Goal: Task Accomplishment & Management: Manage account settings

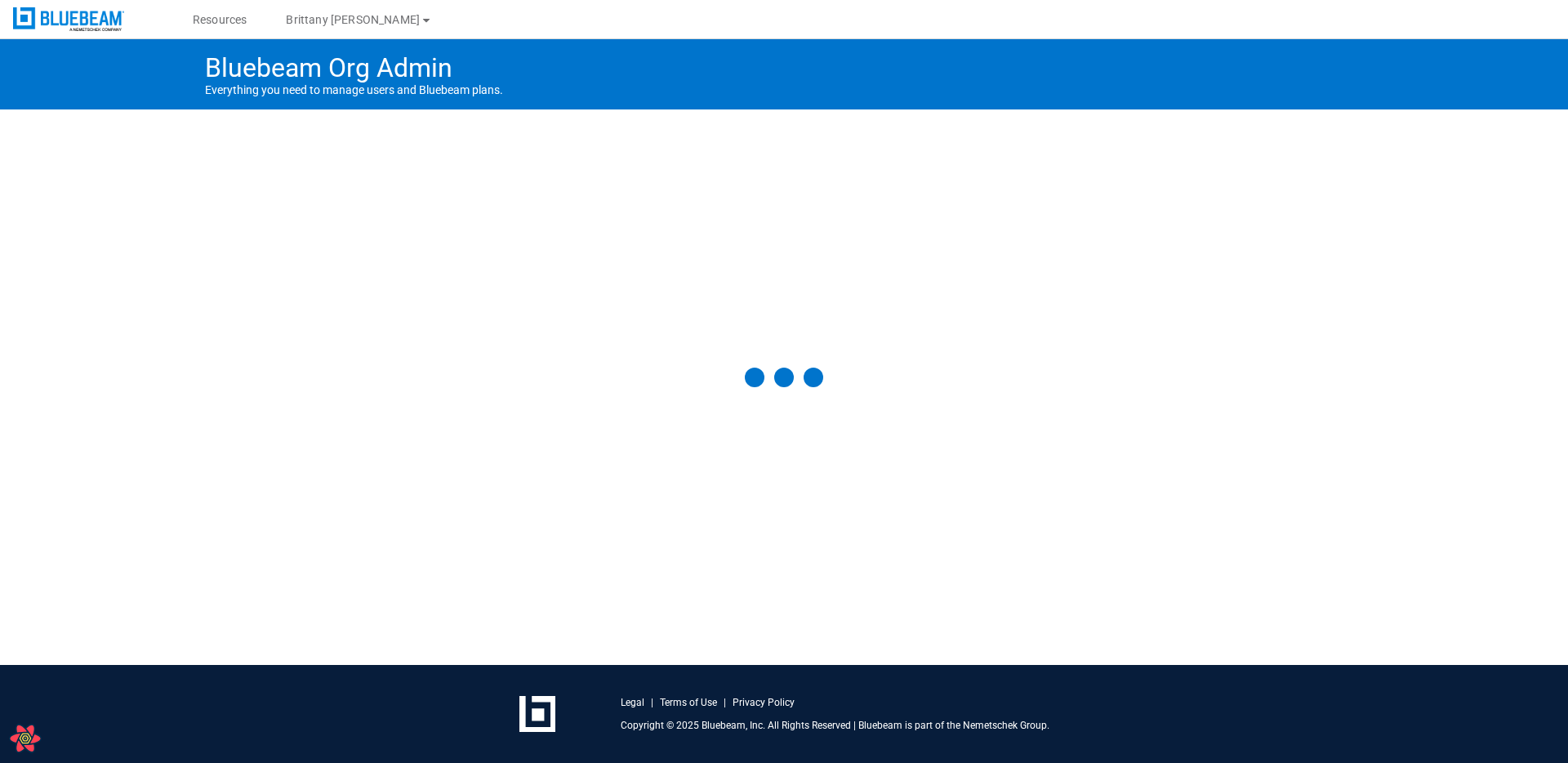
select select "**"
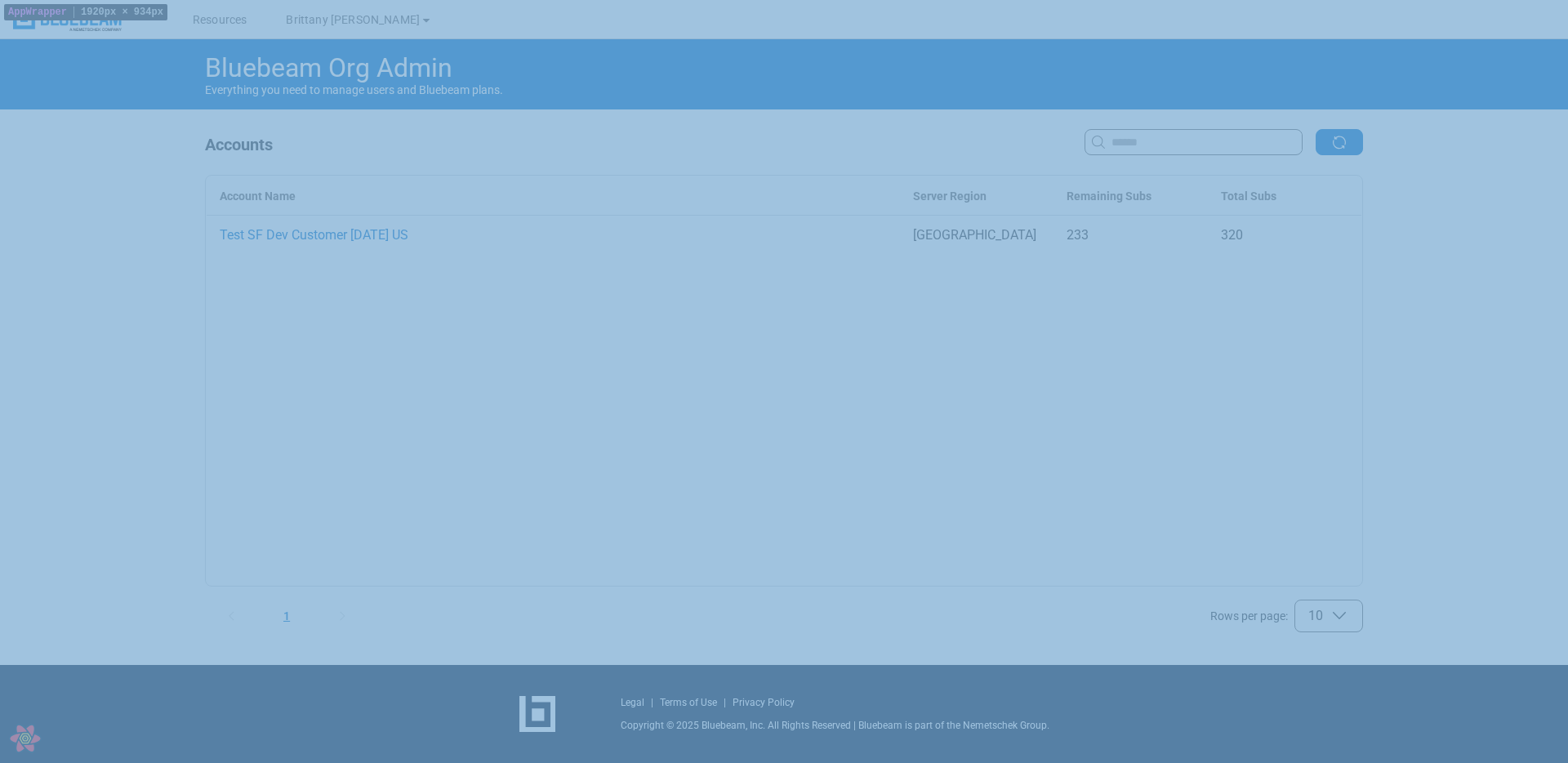
click at [105, 168] on div "Bluebeam Org Admin Everything you need to manage users and Bluebeam plans. Acco…" at bounding box center [784, 351] width 1568 height 626
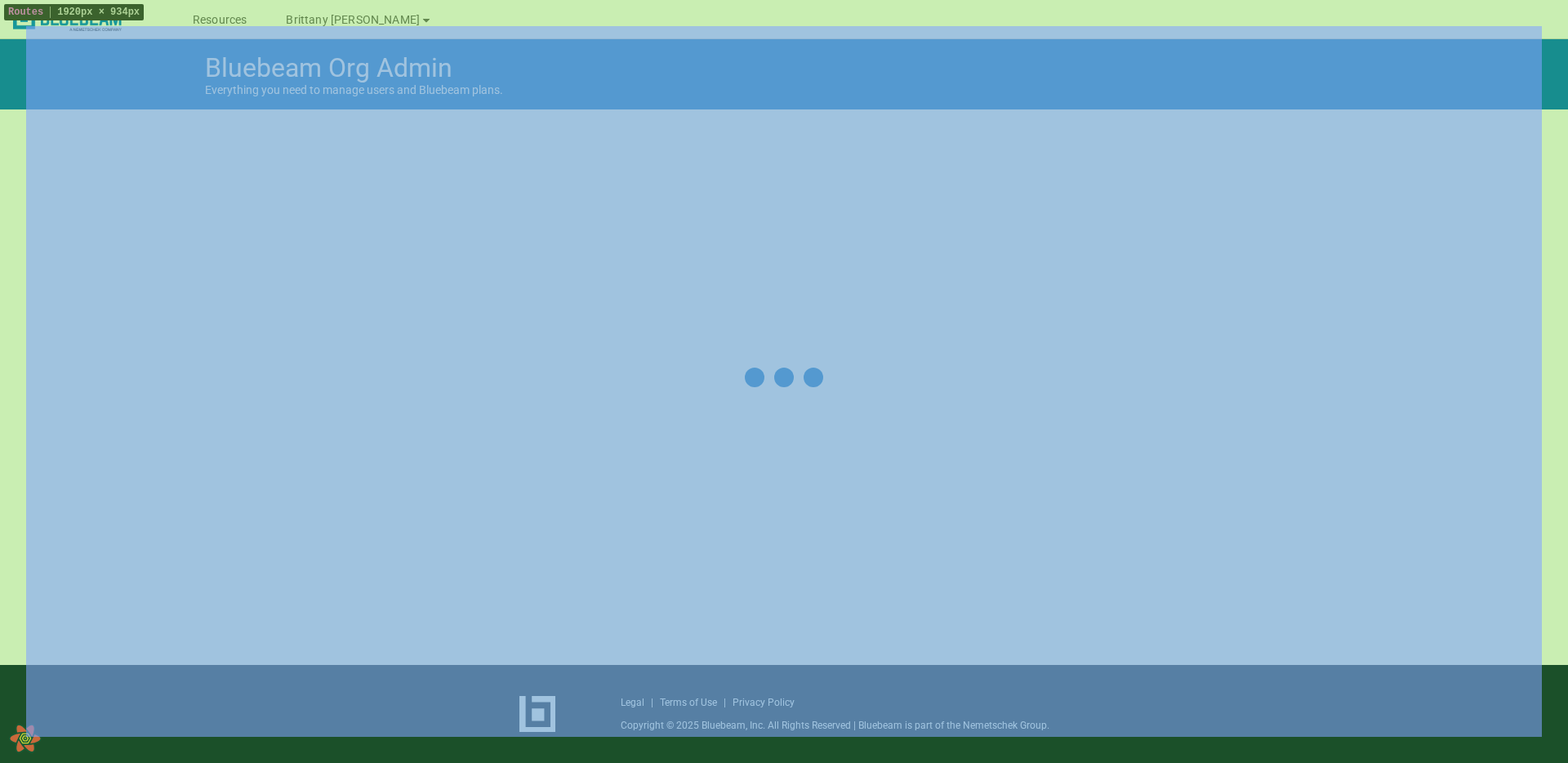
select select "**"
